Goal: Task Accomplishment & Management: Manage account settings

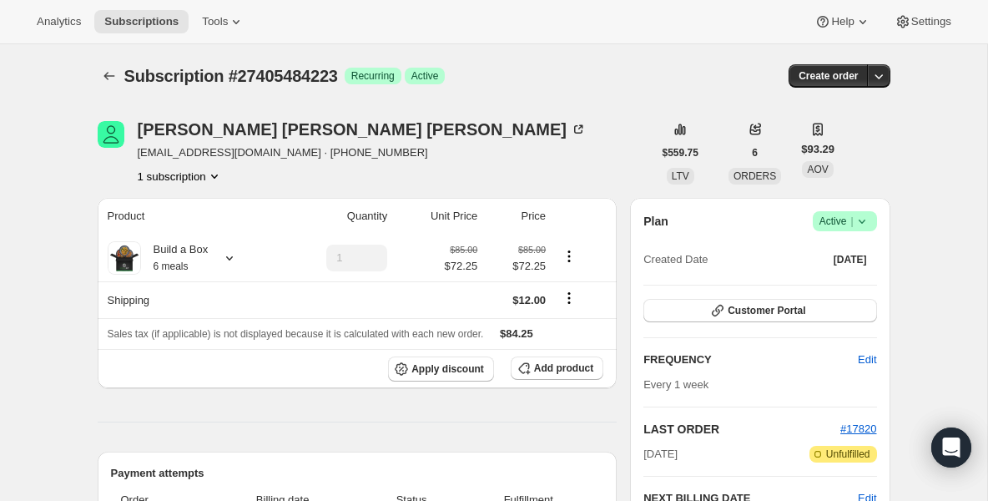
scroll to position [133, 0]
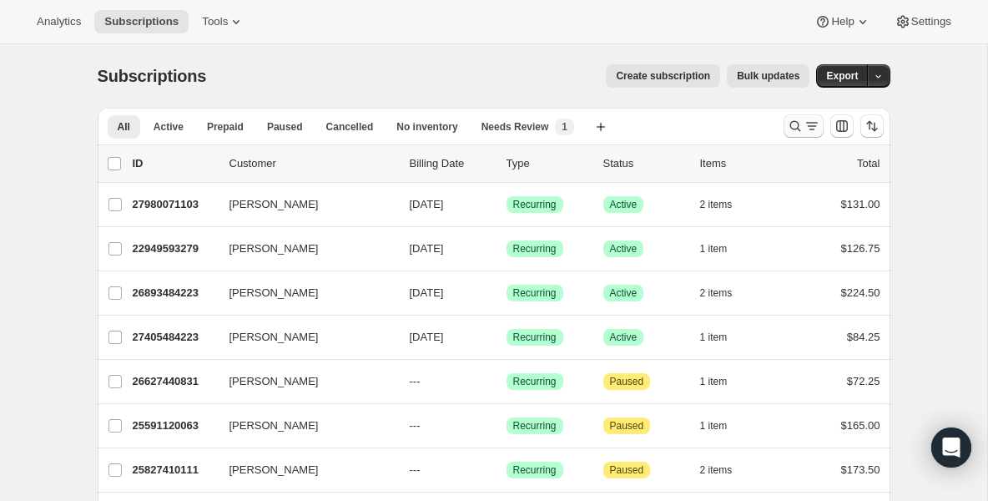
click at [787, 132] on icon "Search and filter results" at bounding box center [795, 126] width 17 height 17
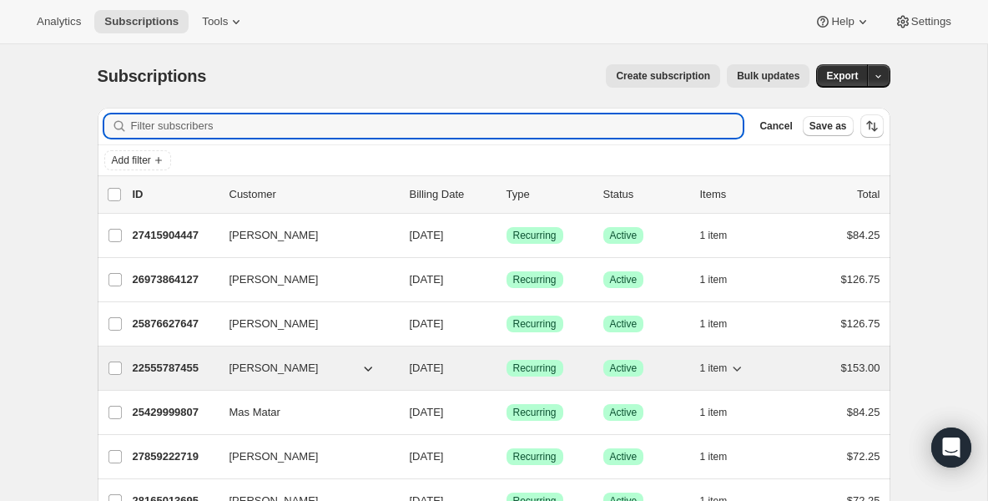
click at [174, 367] on p "22555787455" at bounding box center [174, 368] width 83 height 17
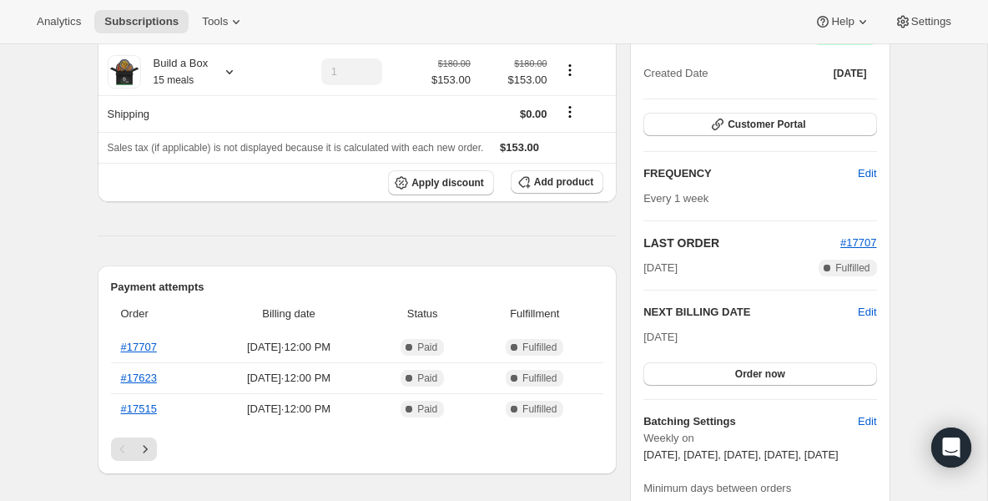
scroll to position [200, 0]
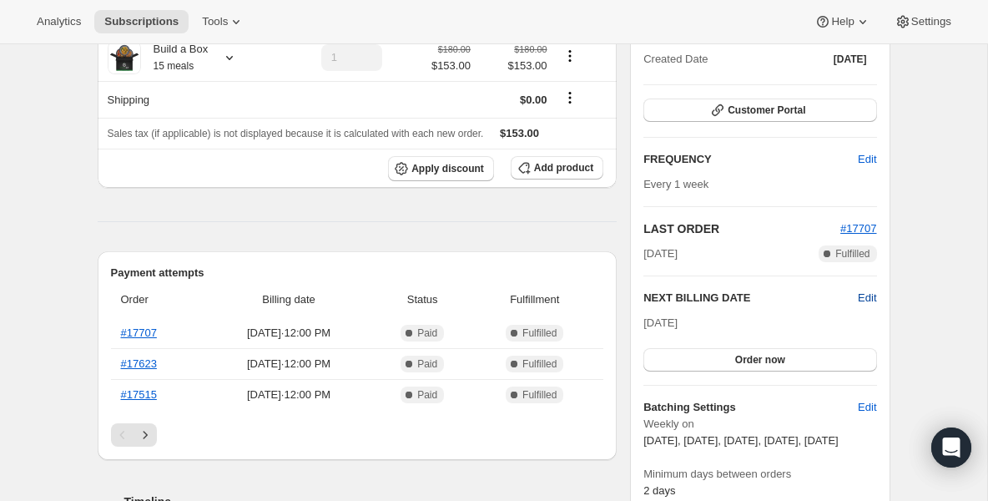
click at [862, 300] on span "Edit" at bounding box center [867, 297] width 18 height 17
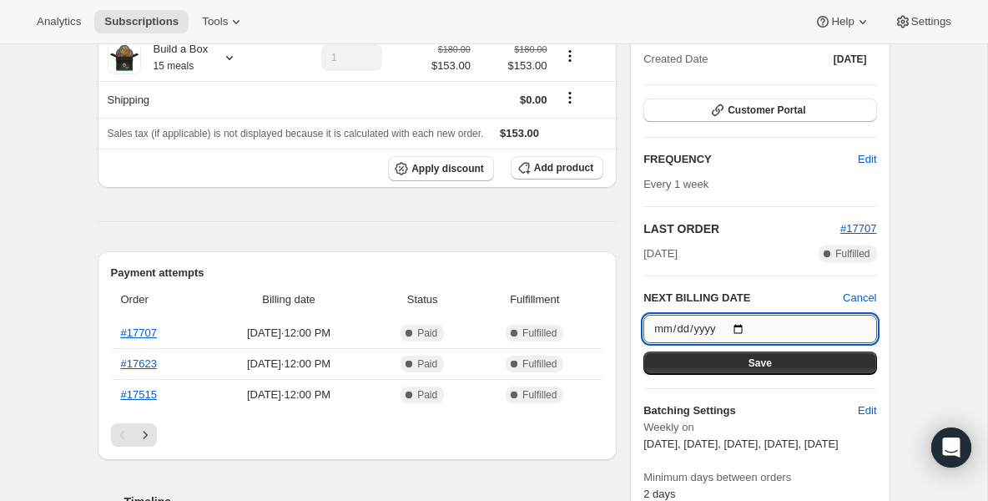
click at [746, 328] on input "[DATE]" at bounding box center [759, 328] width 233 height 28
type input "[DATE]"
click at [718, 360] on button "Save" at bounding box center [759, 362] width 233 height 23
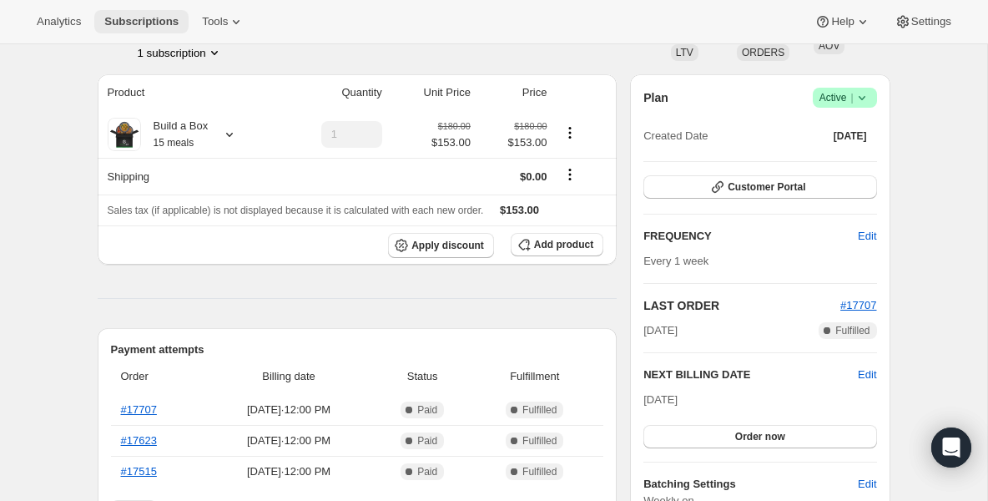
click at [123, 27] on span "Subscriptions" at bounding box center [141, 21] width 74 height 13
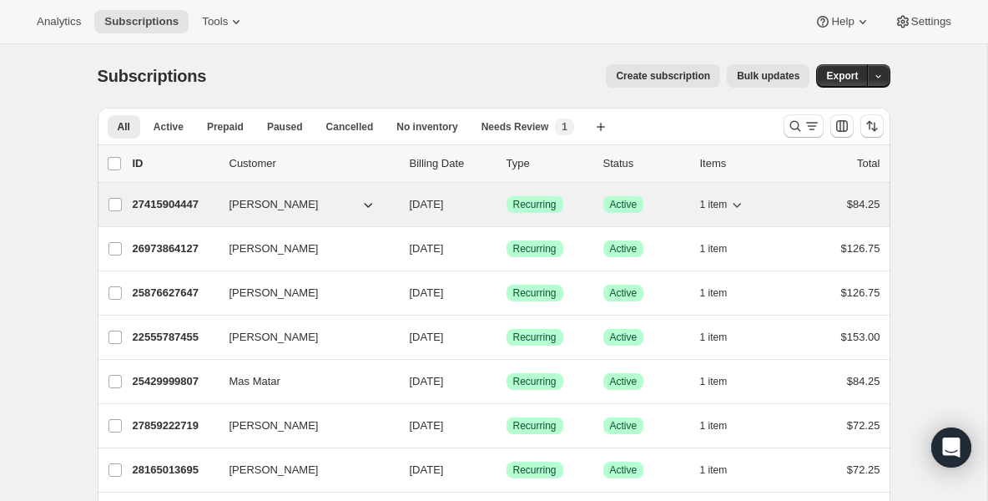
click at [159, 202] on p "27415904447" at bounding box center [174, 204] width 83 height 17
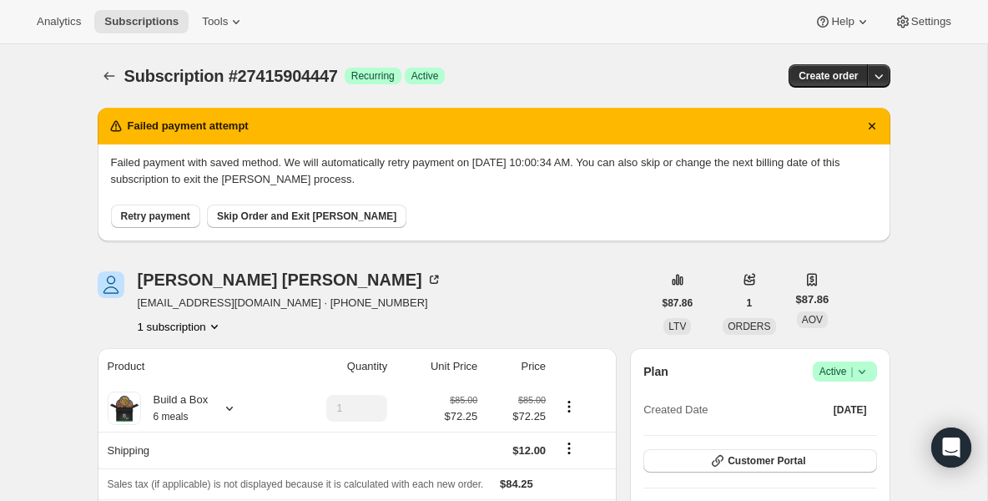
click at [862, 369] on icon at bounding box center [861, 371] width 17 height 17
click at [813, 400] on span "Pause subscription" at bounding box center [839, 404] width 92 height 13
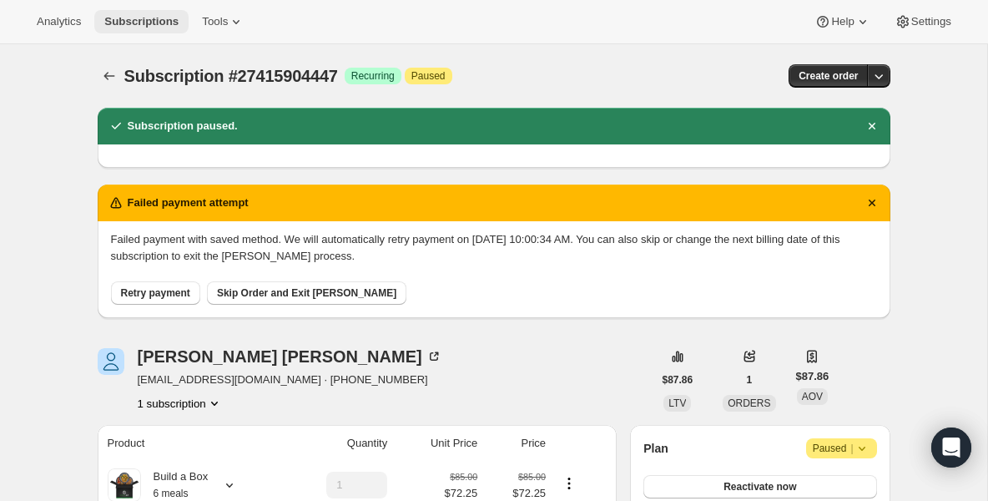
click at [152, 24] on span "Subscriptions" at bounding box center [141, 21] width 74 height 13
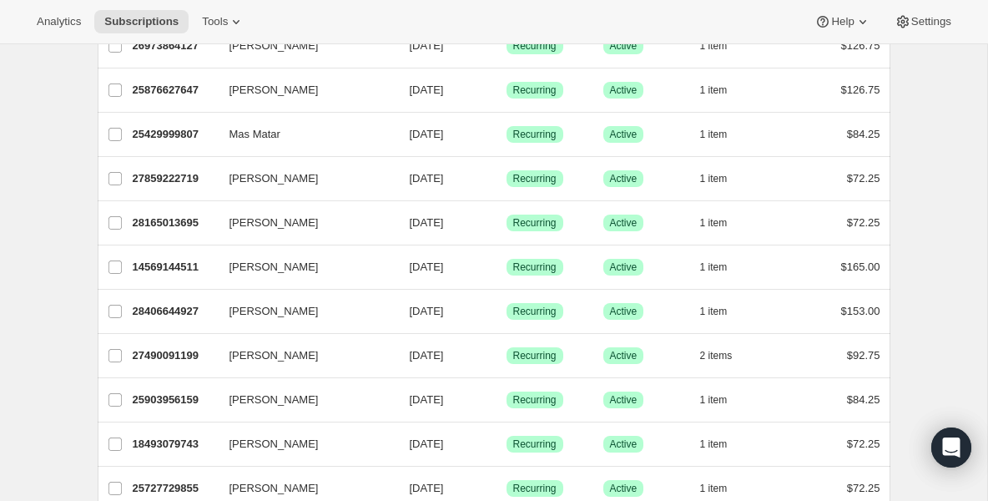
scroll to position [234, 0]
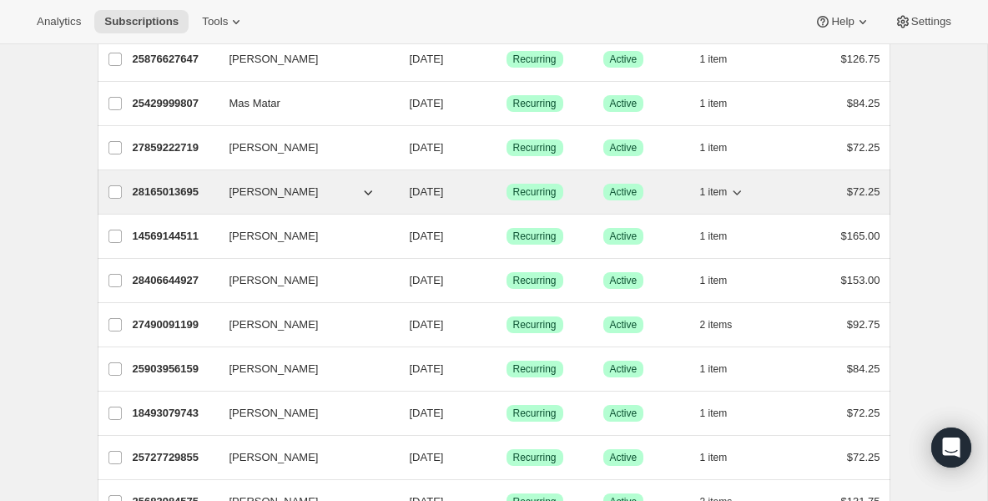
click at [165, 194] on p "28165013695" at bounding box center [174, 192] width 83 height 17
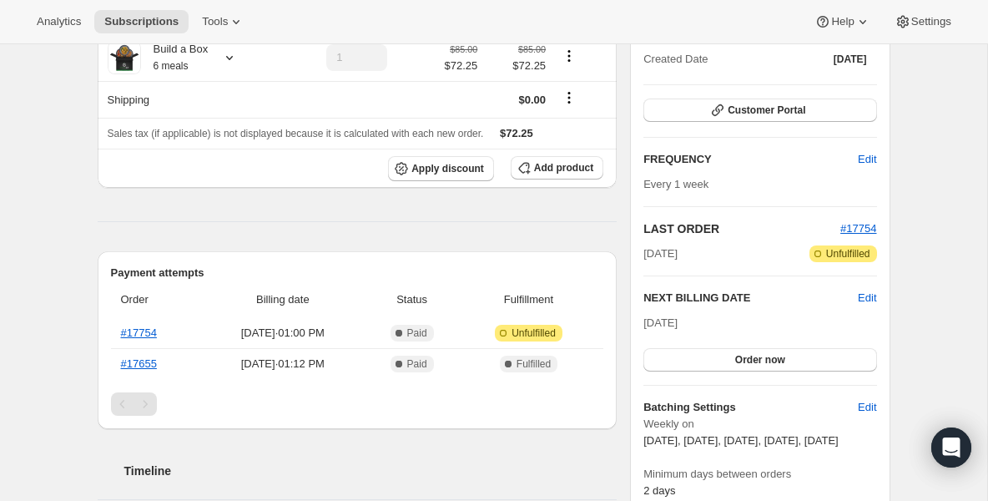
scroll to position [234, 0]
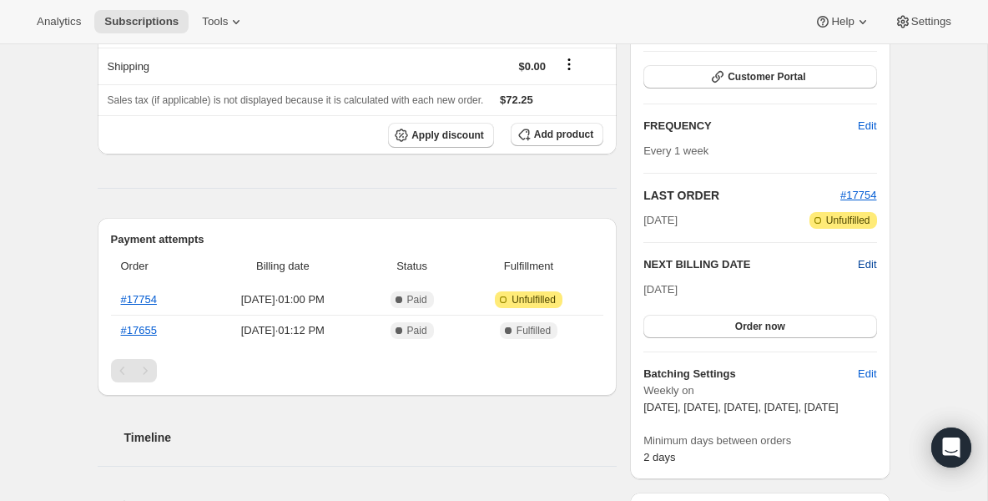
click at [863, 256] on span "Edit" at bounding box center [867, 264] width 18 height 17
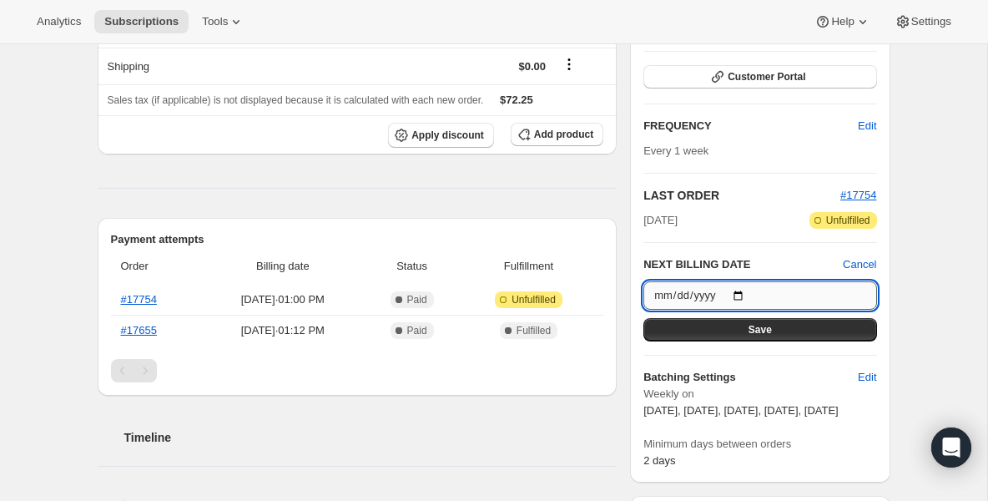
click at [742, 293] on input "[DATE]" at bounding box center [759, 295] width 233 height 28
type input "[DATE]"
click at [716, 334] on button "Save" at bounding box center [759, 329] width 233 height 23
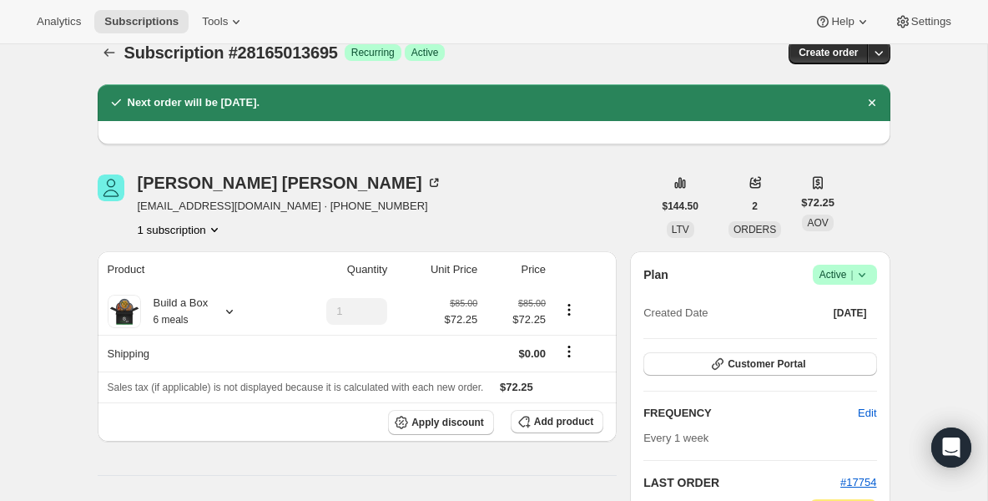
scroll to position [0, 0]
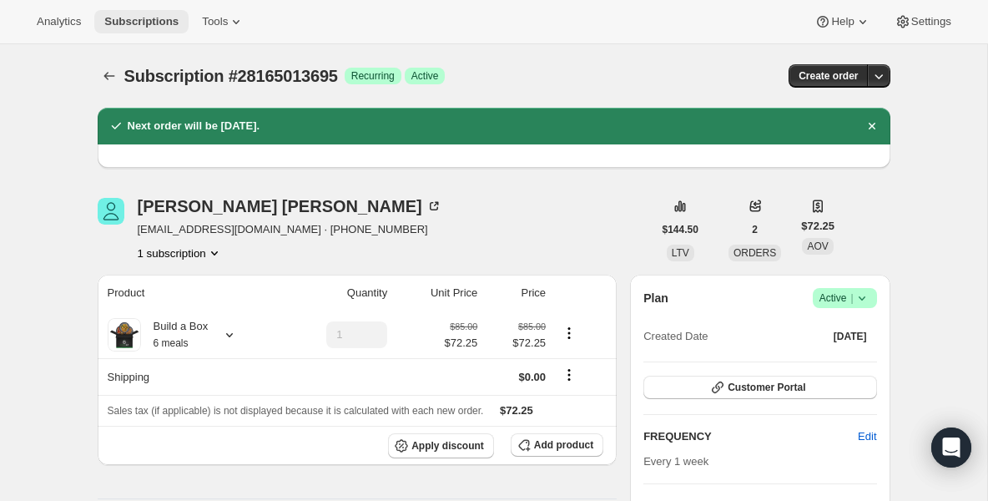
click at [157, 28] on button "Subscriptions" at bounding box center [141, 21] width 94 height 23
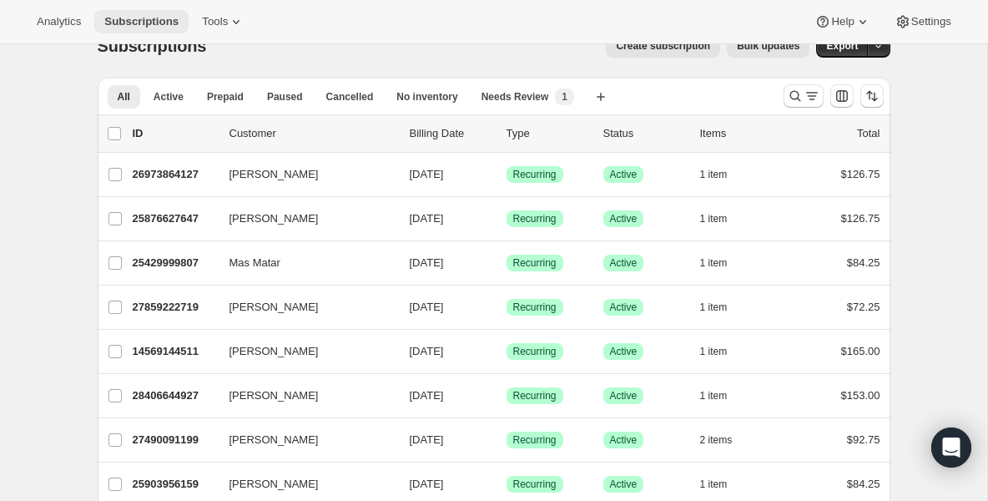
scroll to position [33, 0]
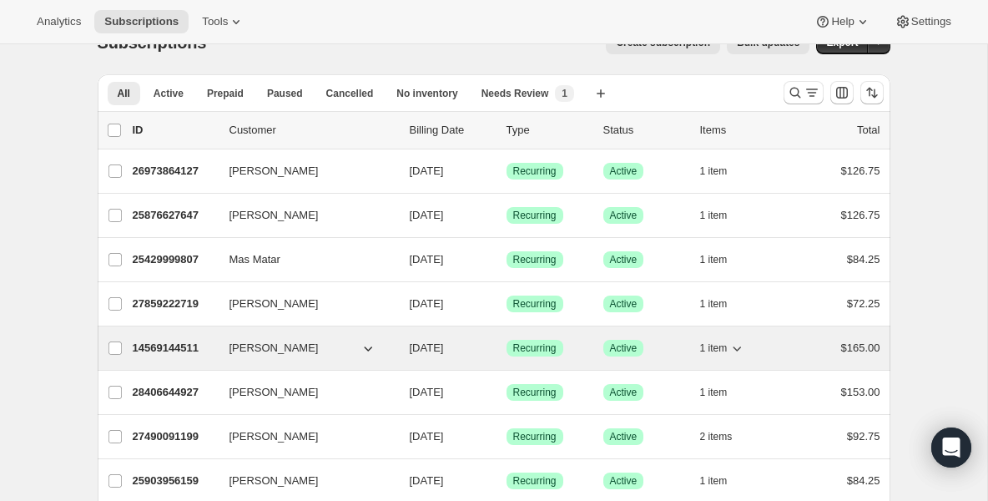
click at [156, 342] on p "14569144511" at bounding box center [174, 348] width 83 height 17
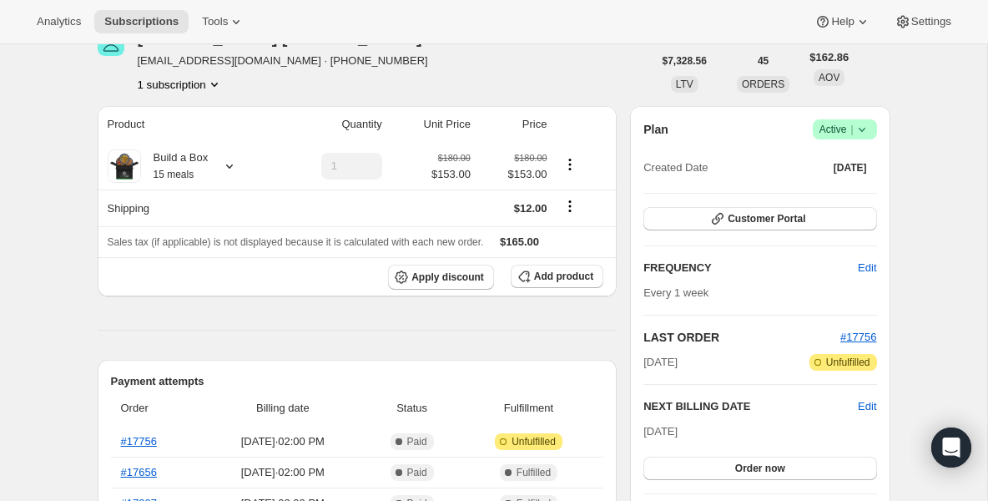
scroll to position [100, 0]
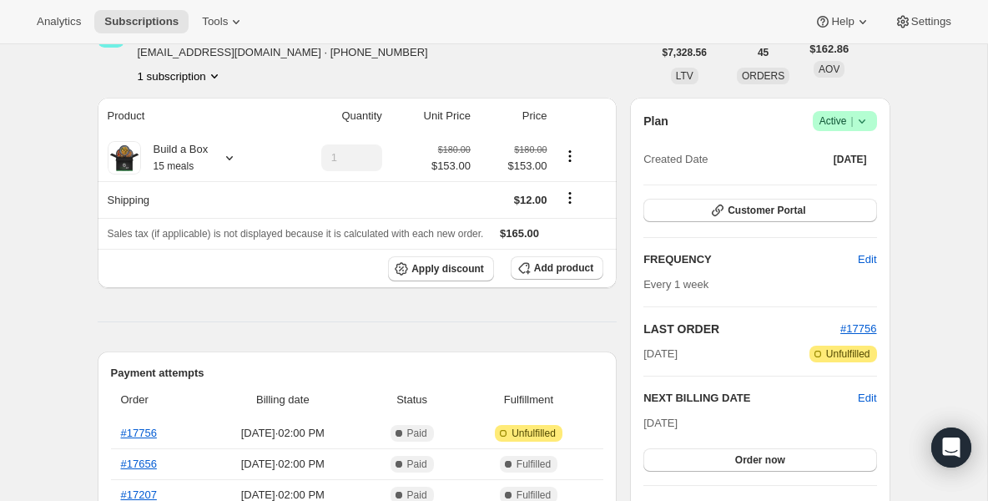
click at [870, 388] on div "Plan Success Active | Created Date [DATE] Customer Portal FREQUENCY Edit Every …" at bounding box center [759, 355] width 233 height 488
click at [868, 399] on span "Edit" at bounding box center [867, 398] width 18 height 17
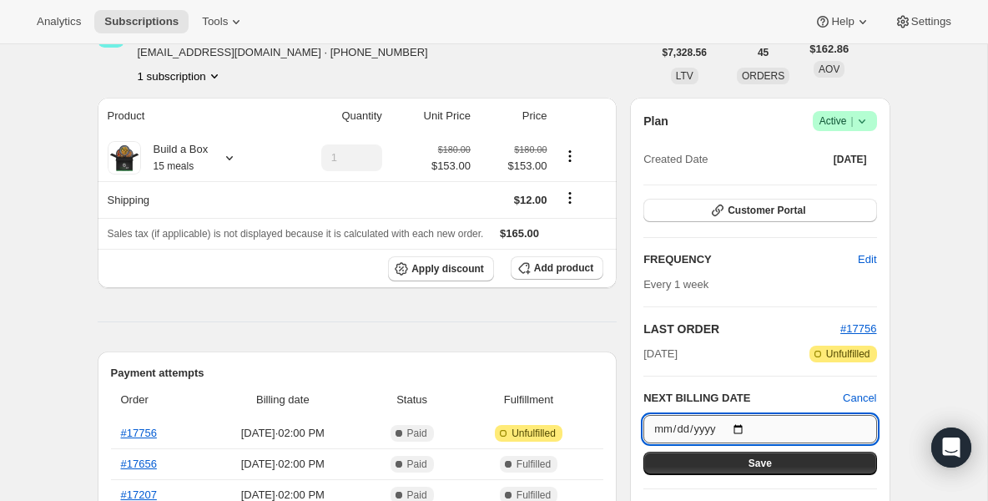
click at [740, 425] on input "[DATE]" at bounding box center [759, 429] width 233 height 28
type input "[DATE]"
click at [717, 460] on button "Save" at bounding box center [759, 462] width 233 height 23
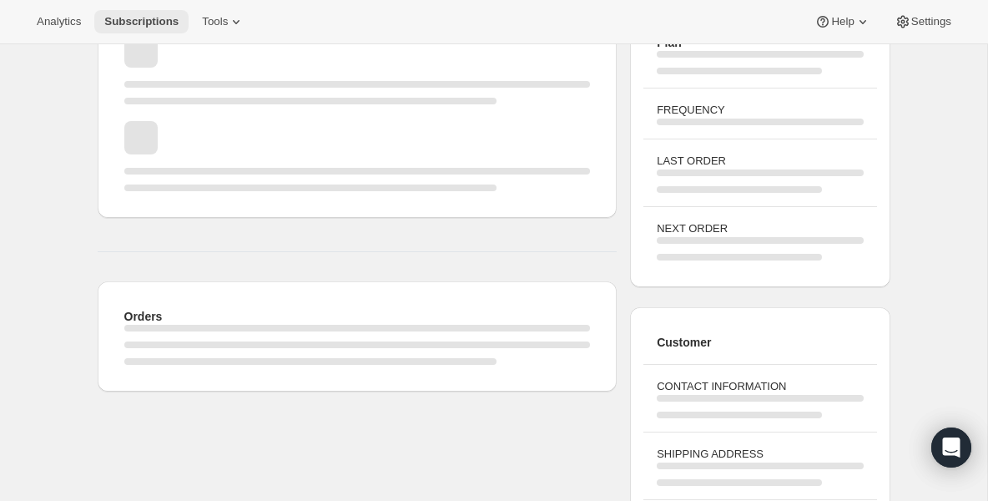
click at [171, 28] on span "Subscriptions" at bounding box center [141, 21] width 74 height 13
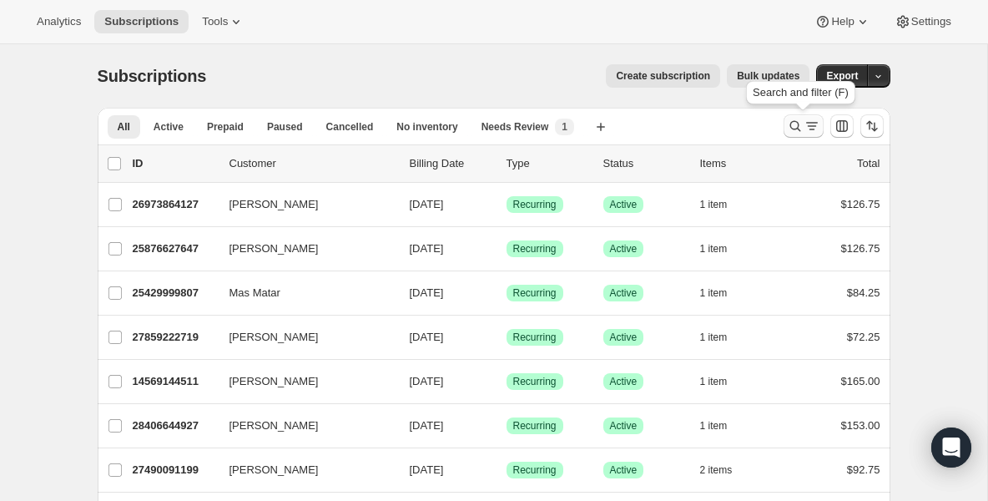
click at [790, 129] on icon "Search and filter results" at bounding box center [795, 126] width 17 height 17
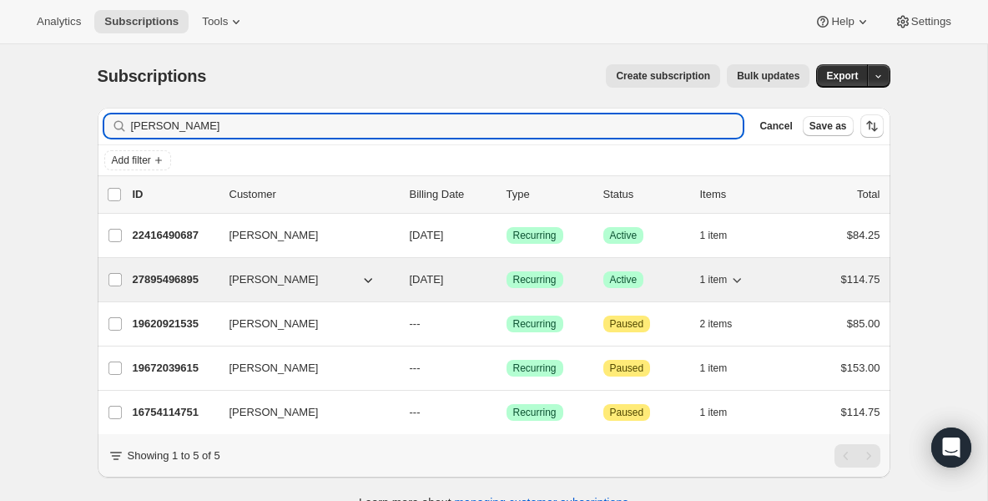
type input "[PERSON_NAME]"
click at [192, 277] on p "27895496895" at bounding box center [174, 279] width 83 height 17
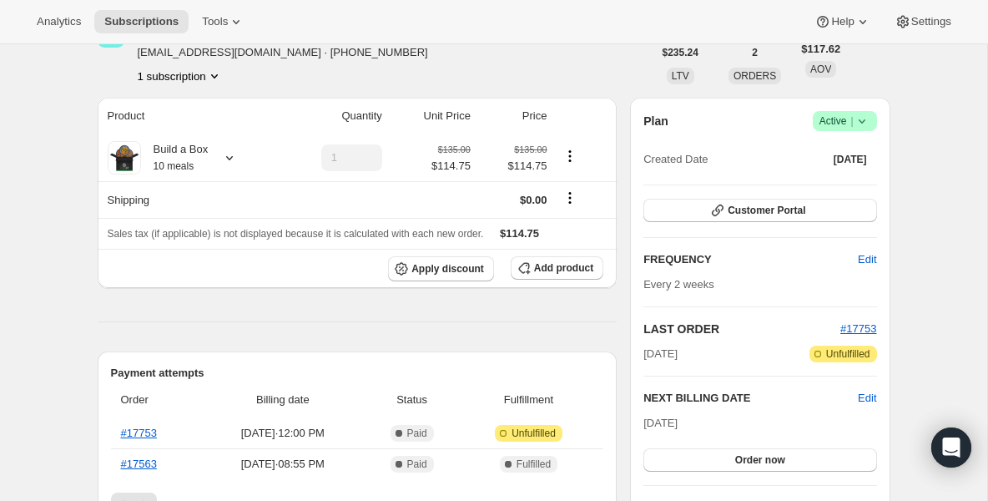
scroll to position [133, 0]
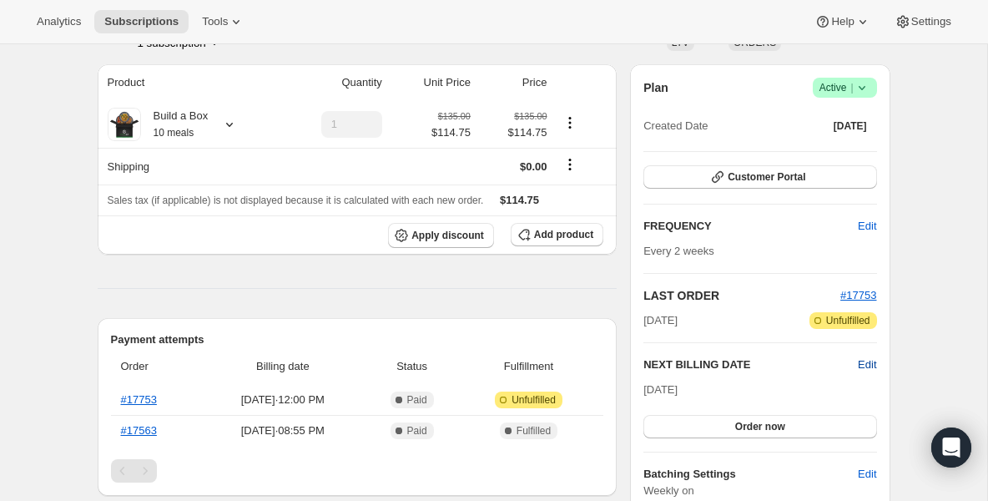
click at [860, 370] on span "Edit" at bounding box center [867, 364] width 18 height 17
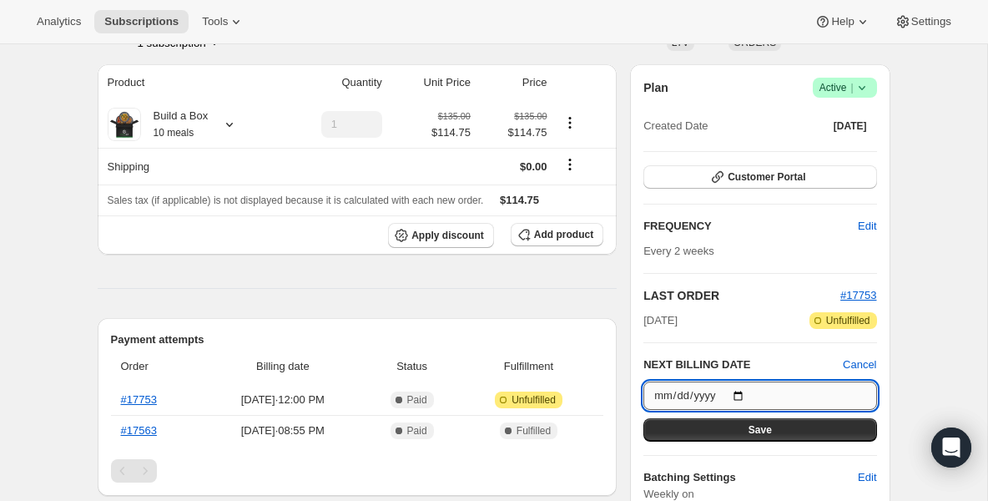
click at [741, 395] on input "[DATE]" at bounding box center [759, 395] width 233 height 28
type input "[DATE]"
click at [746, 427] on button "Save" at bounding box center [759, 429] width 233 height 23
